Goal: Task Accomplishment & Management: Use online tool/utility

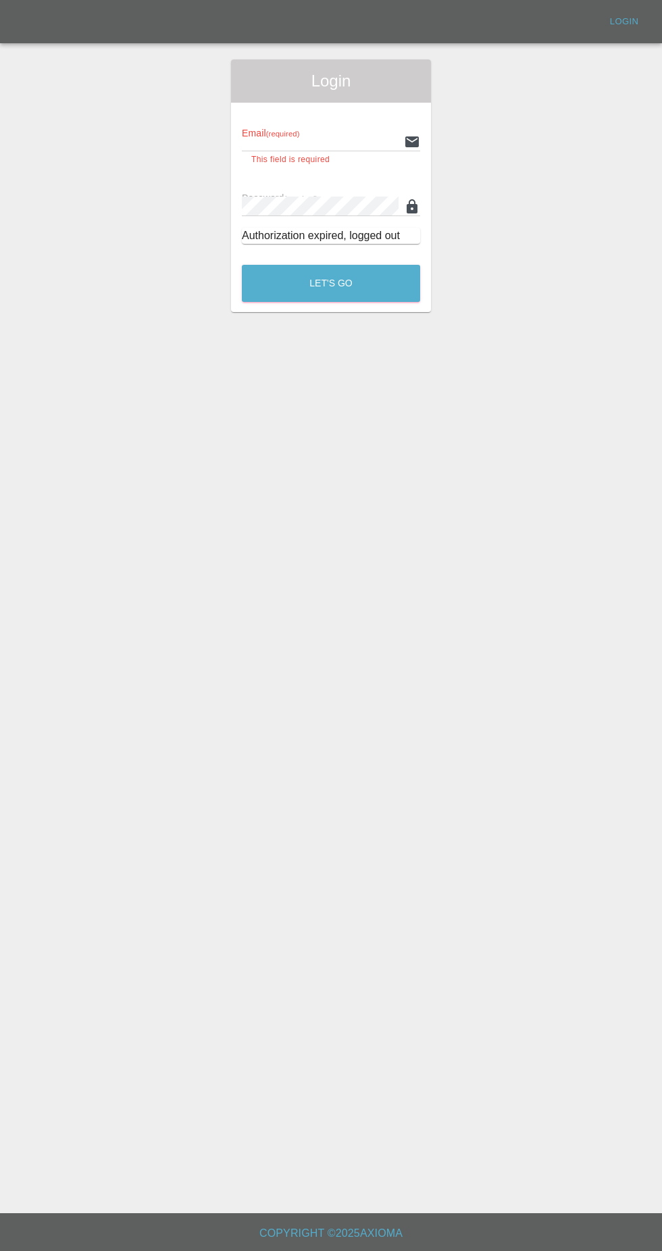
type input "[EMAIL_ADDRESS][DOMAIN_NAME]"
click at [242, 265] on button "Let's Go" at bounding box center [331, 283] width 178 height 37
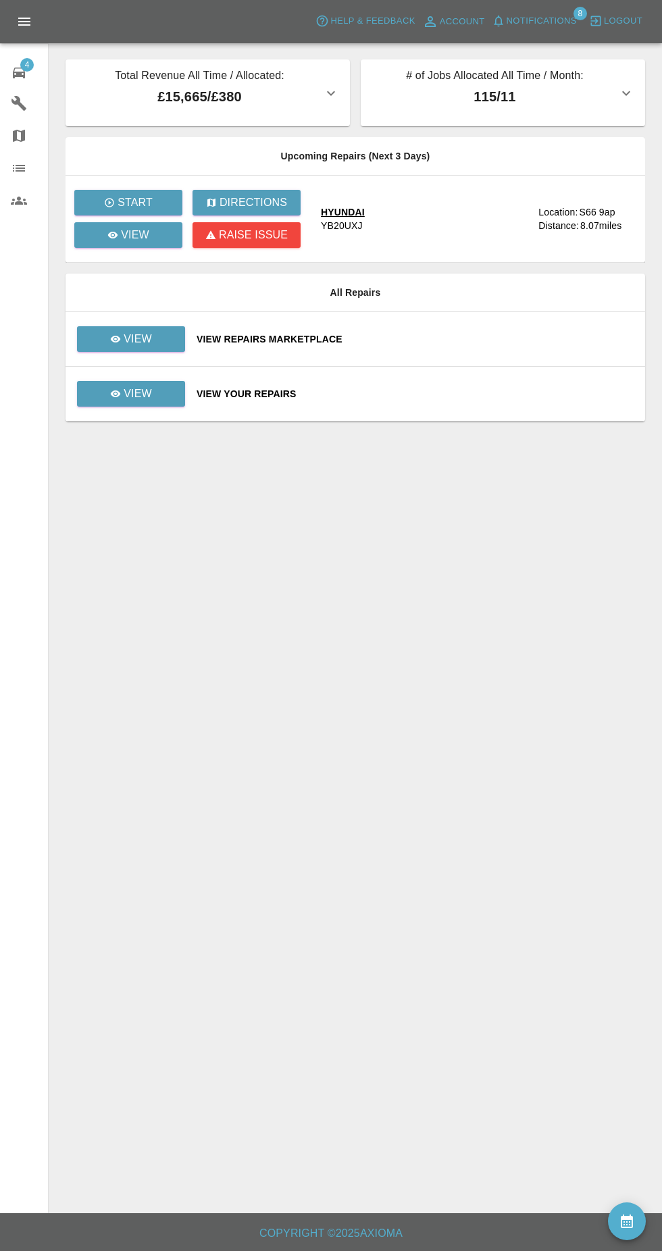
click at [523, 25] on span "Notifications" at bounding box center [542, 22] width 70 height 16
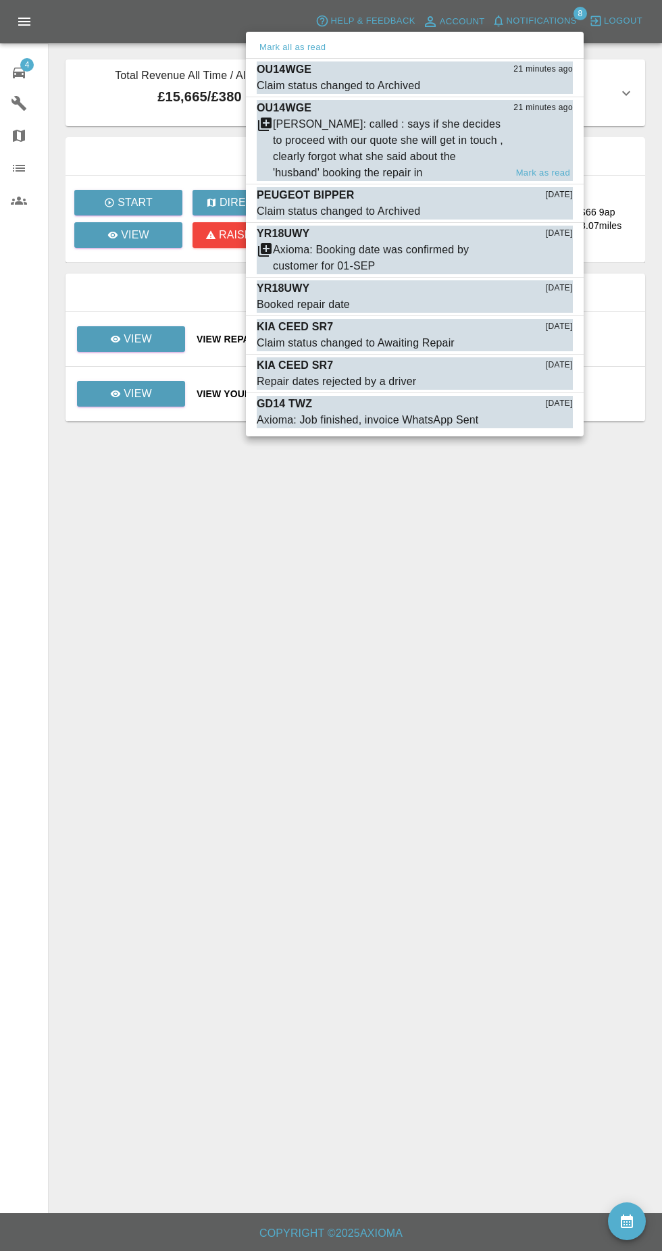
click at [330, 141] on div "[PERSON_NAME]: called : says if she decides to proceed with our quote she will …" at bounding box center [389, 148] width 232 height 65
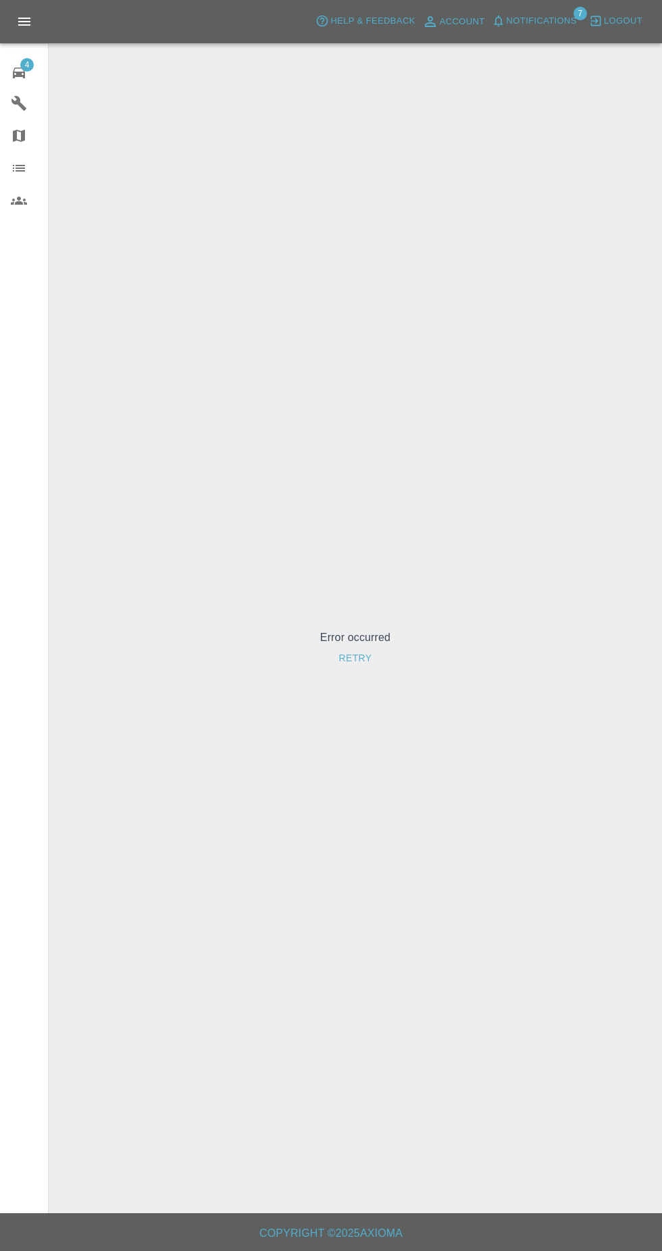
click at [357, 671] on button "Retry" at bounding box center [355, 658] width 44 height 25
click at [525, 28] on span "Notifications" at bounding box center [542, 22] width 70 height 16
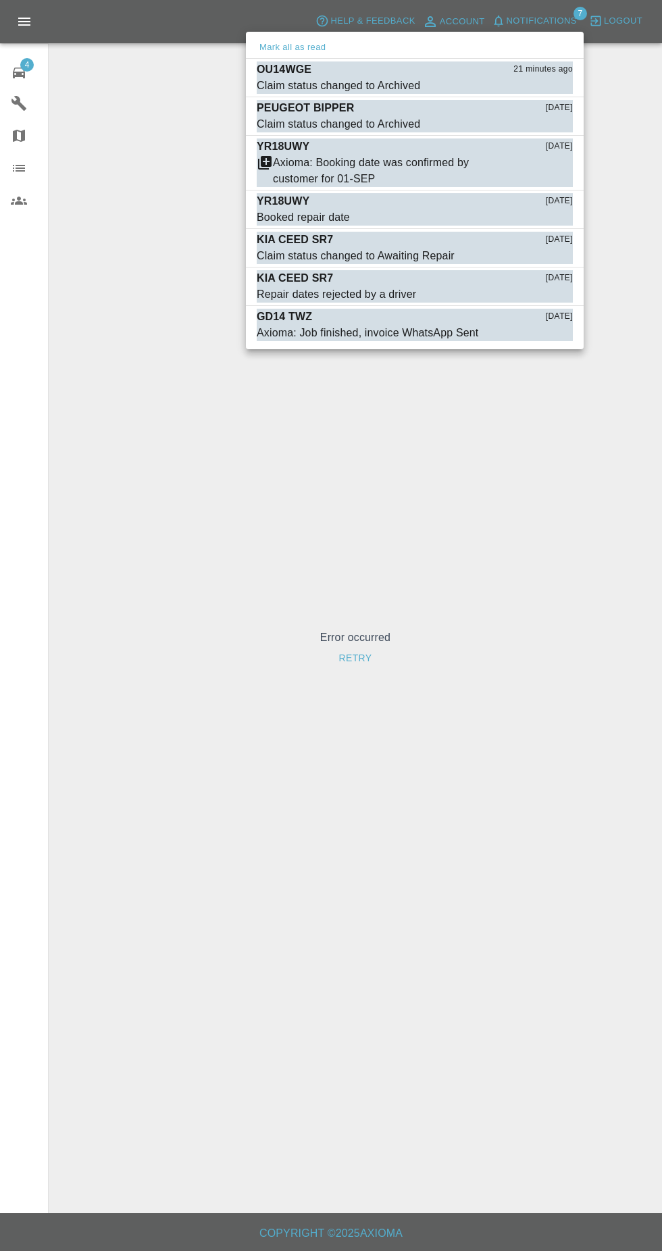
click at [18, 76] on div at bounding box center [331, 625] width 662 height 1251
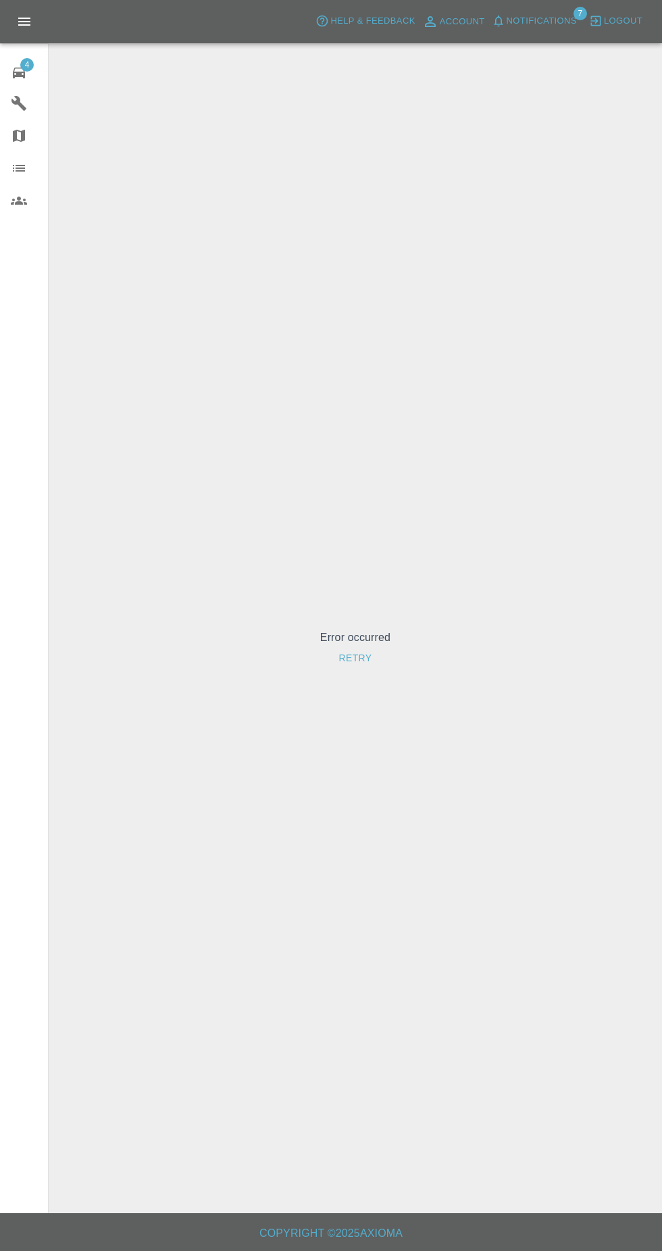
click at [27, 64] on span "4" at bounding box center [27, 65] width 14 height 14
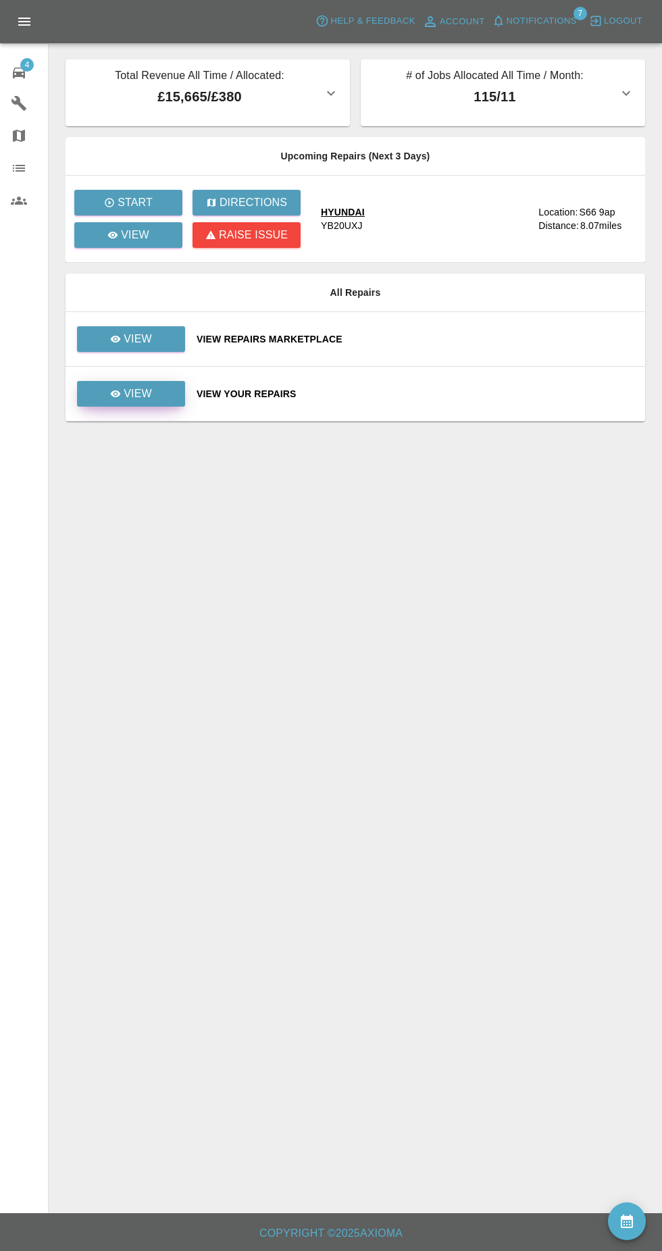
click at [116, 394] on icon at bounding box center [116, 393] width 10 height 7
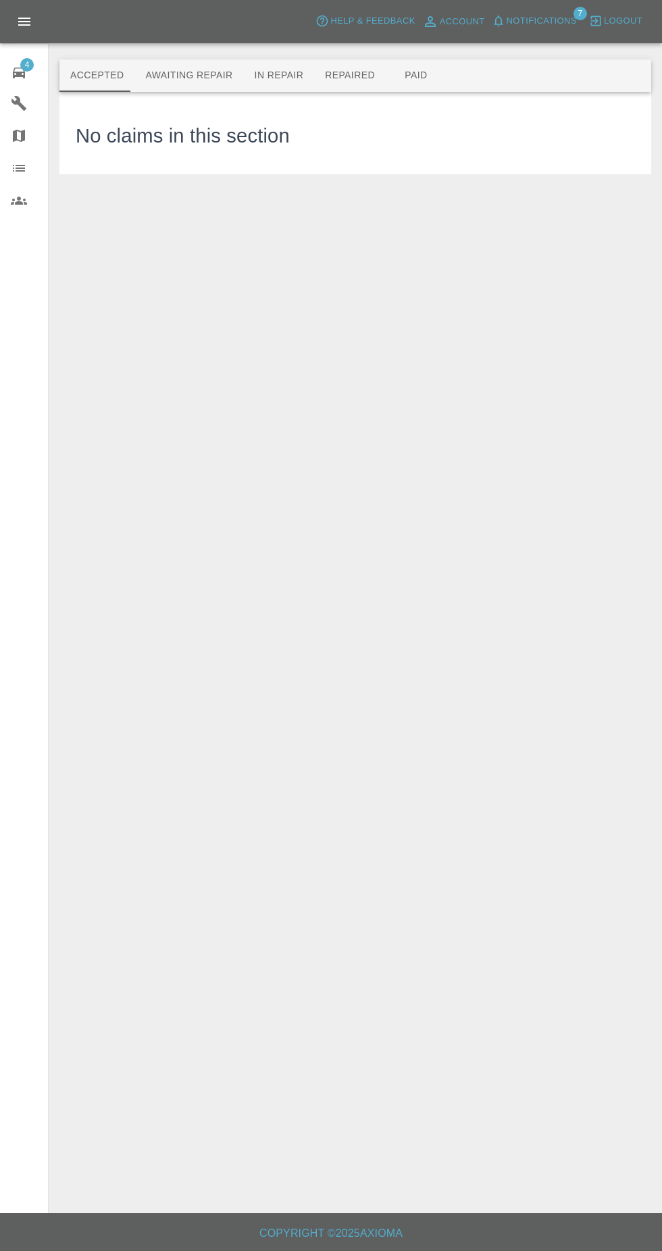
click at [27, 64] on span "4" at bounding box center [27, 65] width 14 height 14
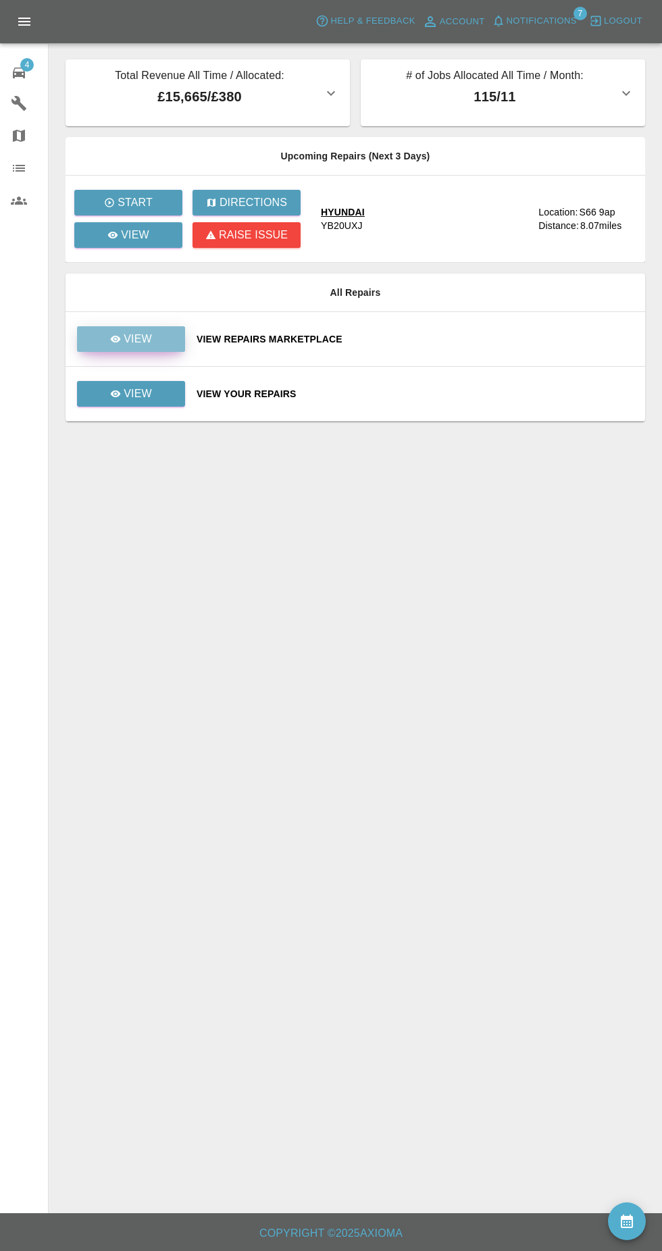
click at [116, 339] on icon at bounding box center [116, 339] width 10 height 7
